Goal: Navigation & Orientation: Find specific page/section

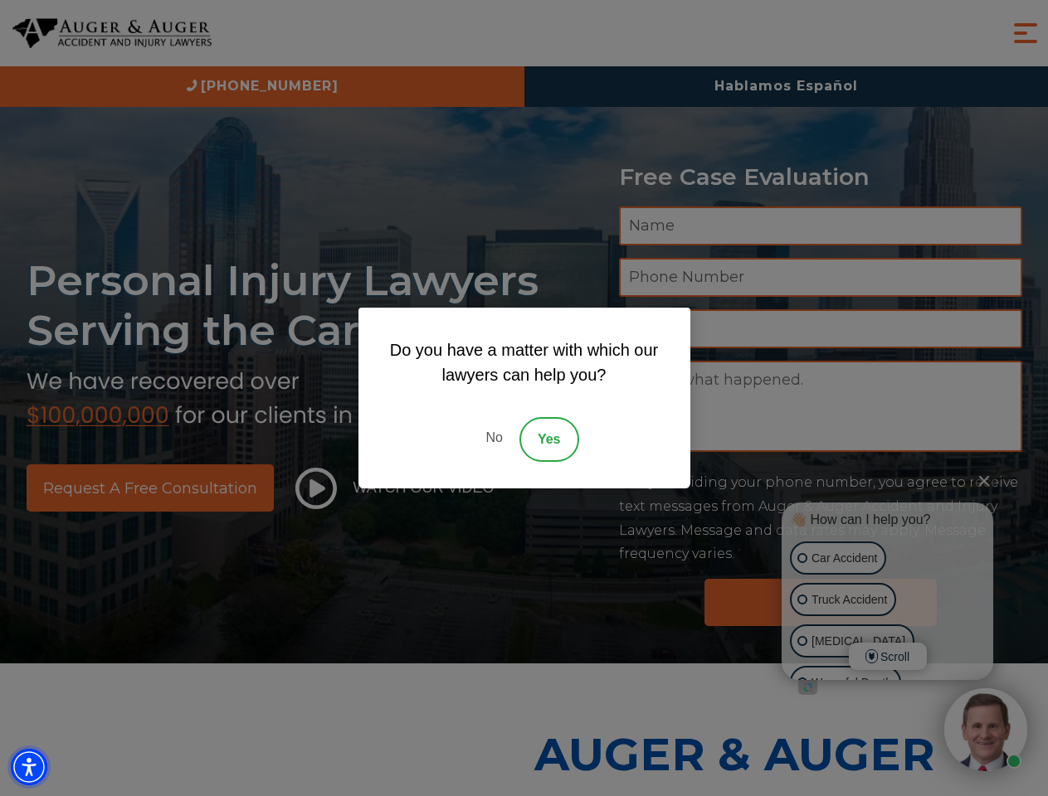
click at [29, 767] on img "Accessibility Menu" at bounding box center [29, 767] width 36 height 36
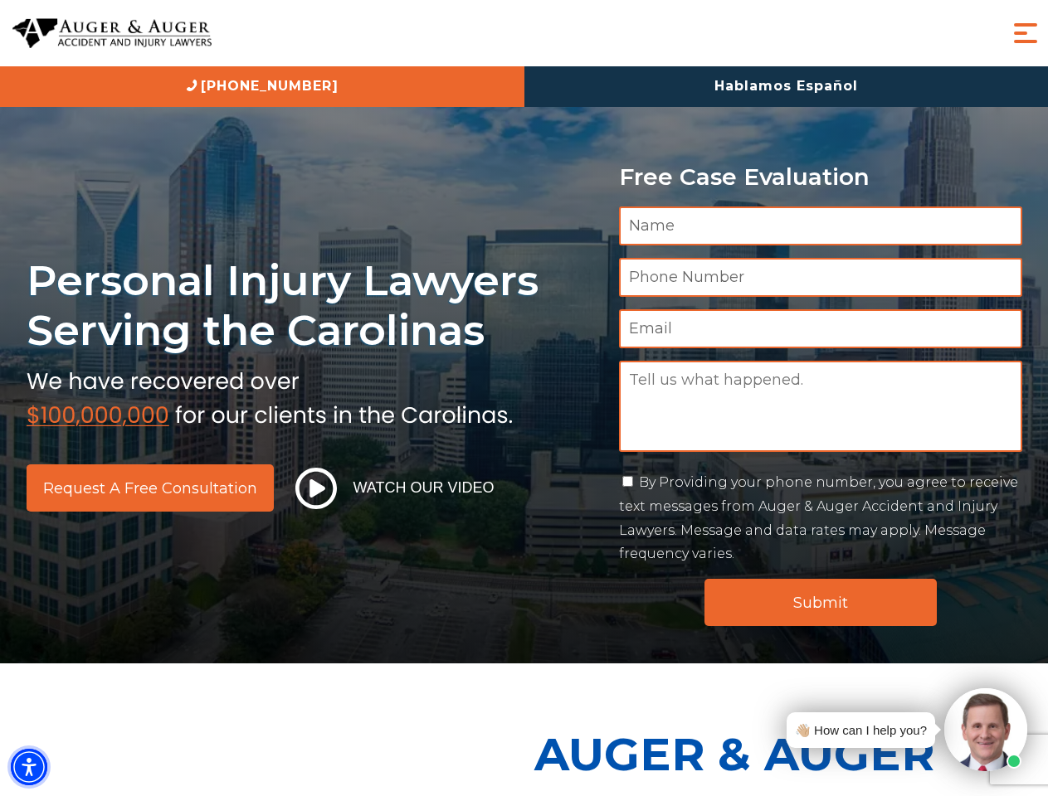
click at [29, 767] on img "Accessibility Menu" at bounding box center [29, 767] width 36 height 36
